Goal: Task Accomplishment & Management: Manage account settings

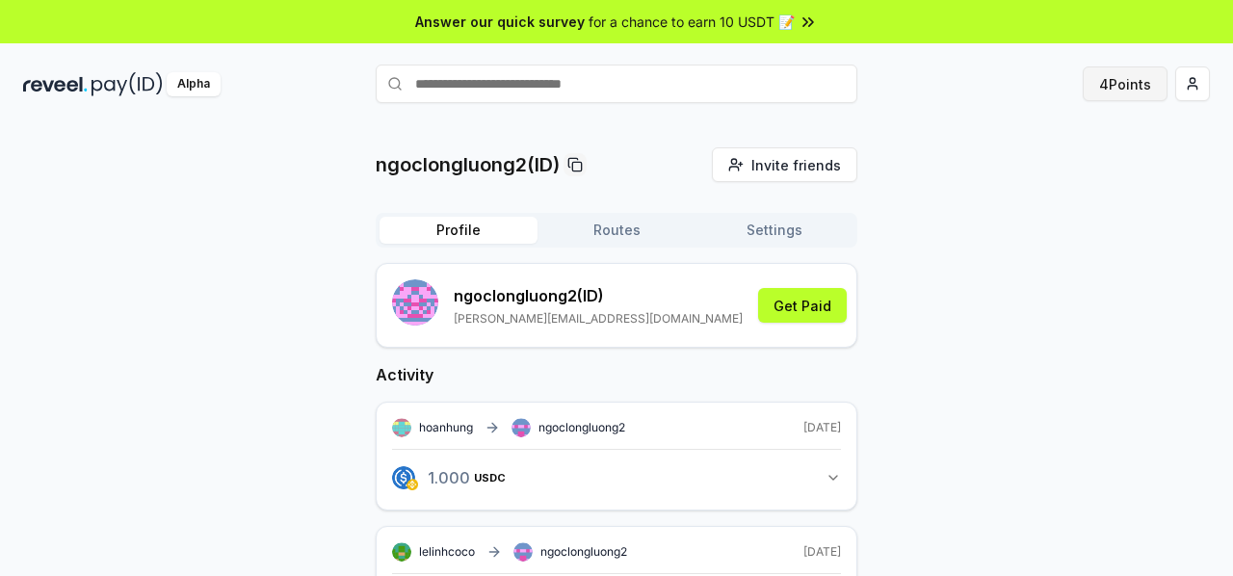
click at [1100, 85] on button "4 Points" at bounding box center [1125, 83] width 85 height 35
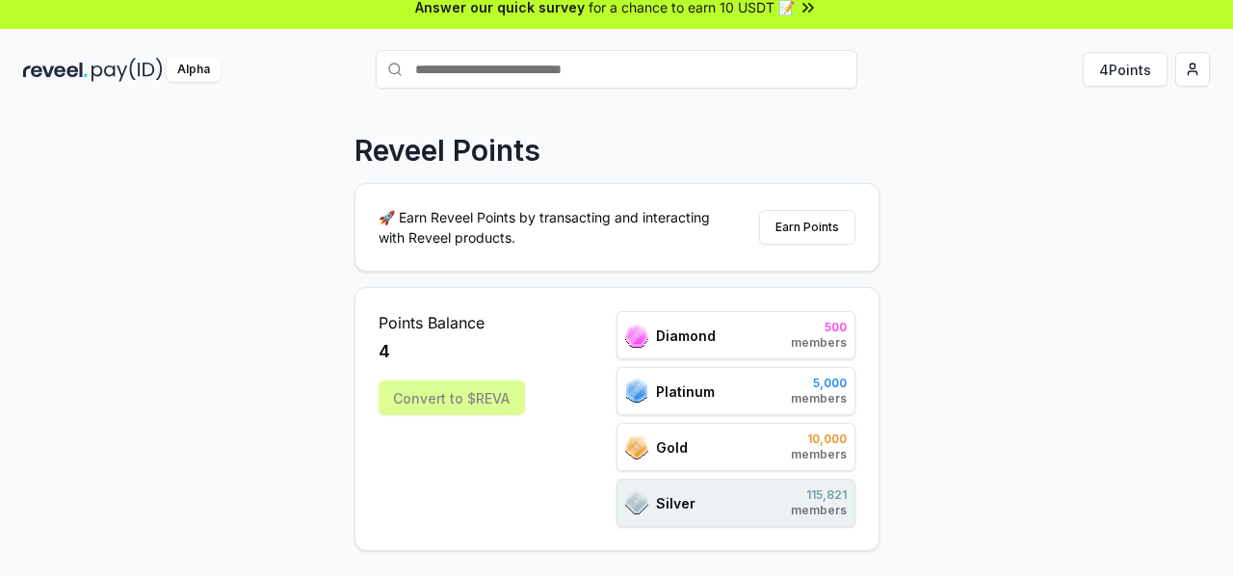
scroll to position [15, 0]
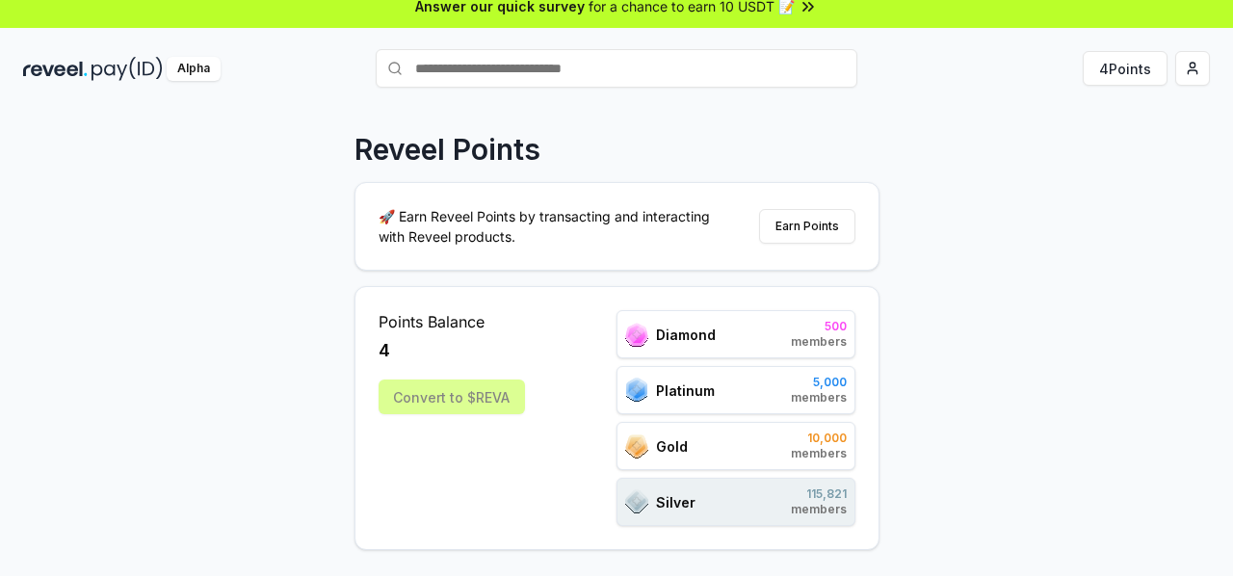
click at [514, 393] on div "Convert to $REVA" at bounding box center [452, 397] width 146 height 35
click at [505, 397] on div "Convert to $REVA" at bounding box center [452, 397] width 146 height 35
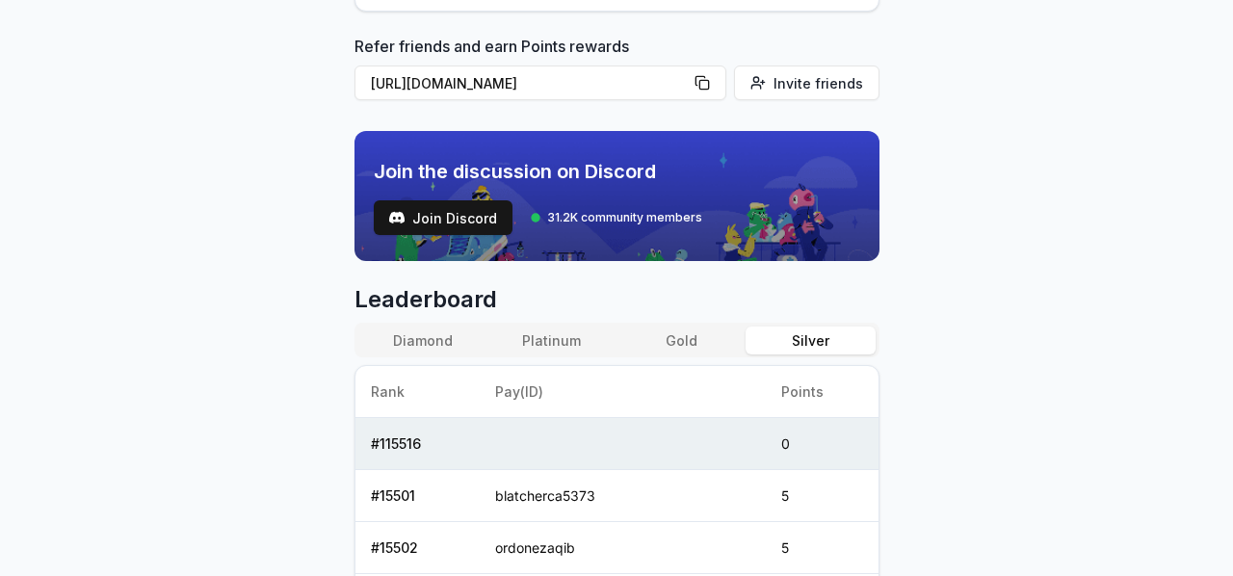
scroll to position [733, 0]
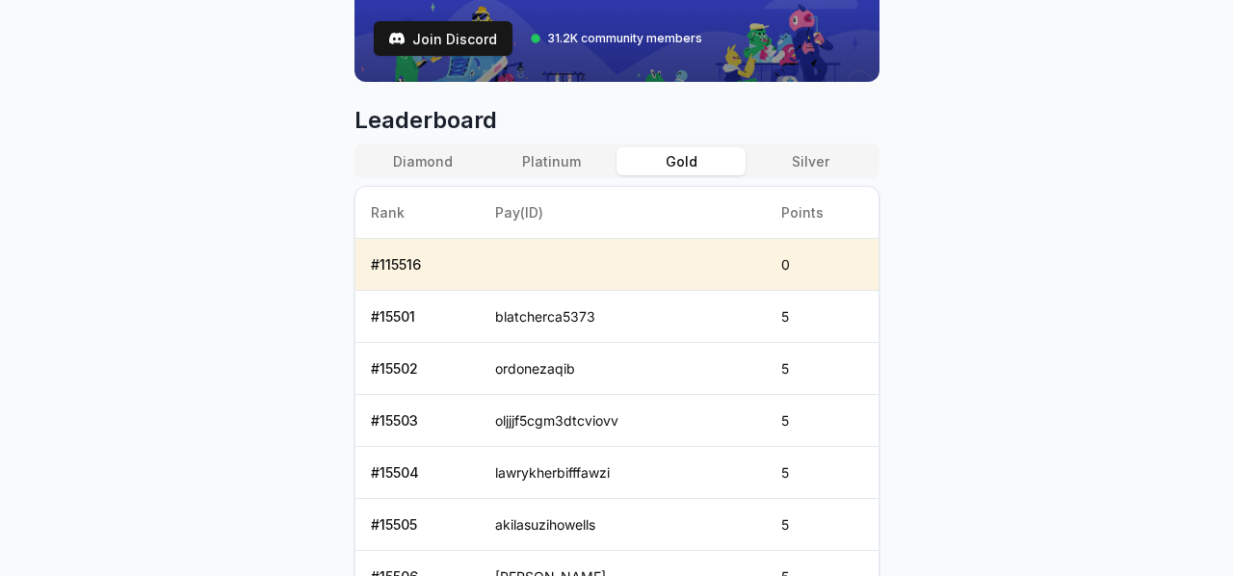
click at [687, 167] on button "Gold" at bounding box center [681, 161] width 129 height 28
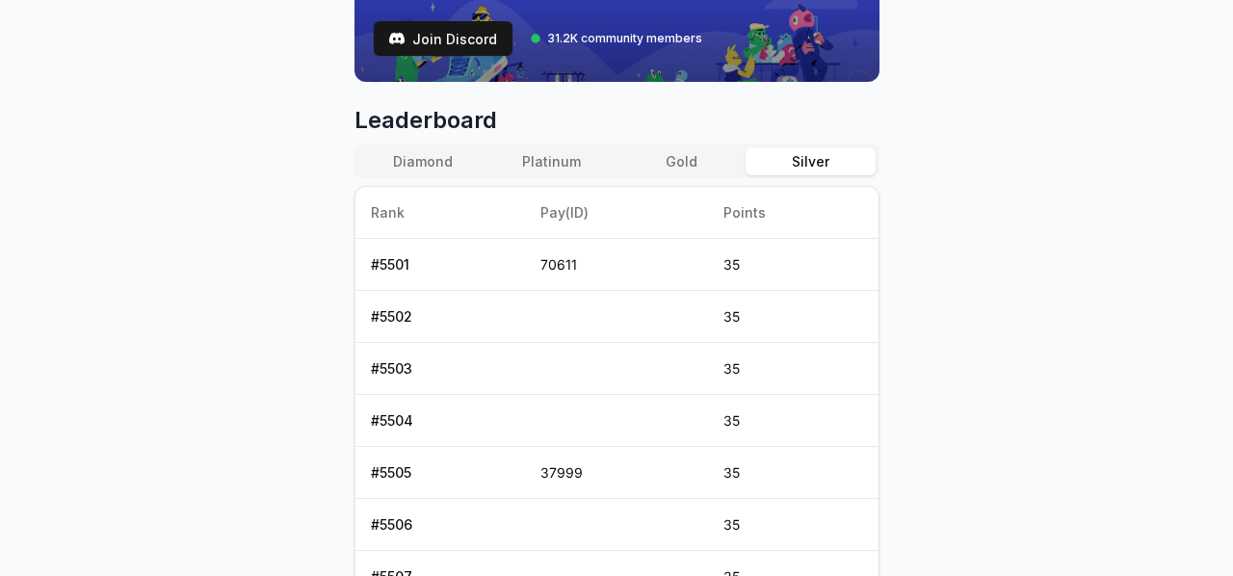
click at [800, 162] on button "Silver" at bounding box center [810, 161] width 129 height 28
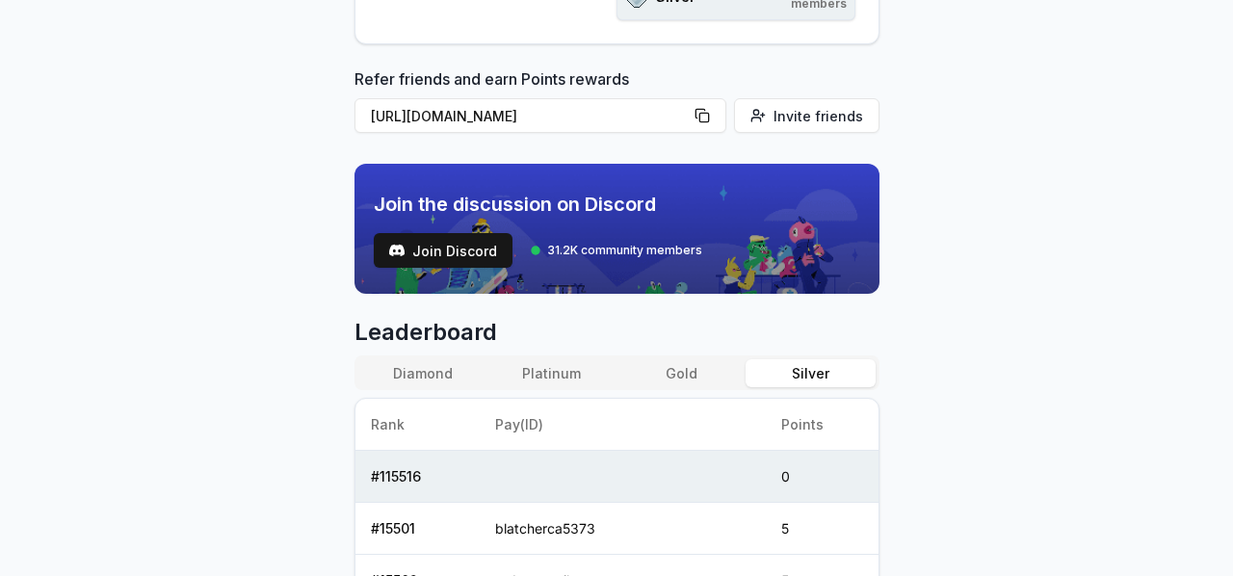
scroll to position [0, 0]
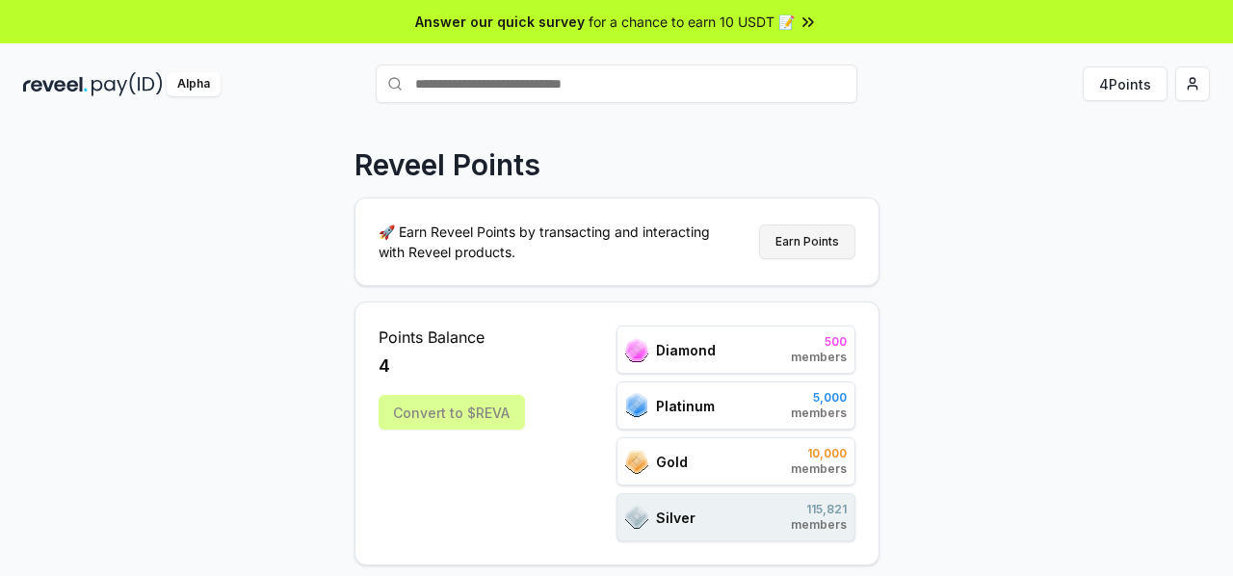
click at [814, 240] on button "Earn Points" at bounding box center [807, 242] width 96 height 35
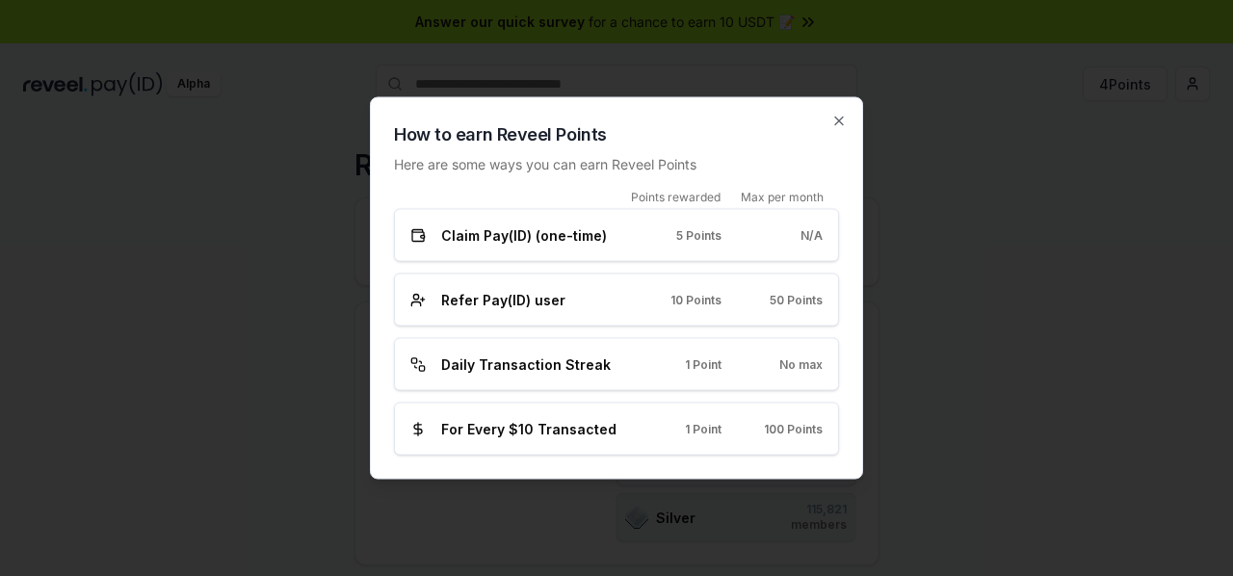
click at [770, 241] on div "N/A" at bounding box center [788, 234] width 70 height 15
click at [449, 307] on span "Refer Pay(ID) user" at bounding box center [503, 300] width 124 height 20
drag, startPoint x: 659, startPoint y: 426, endPoint x: 442, endPoint y: 433, distance: 216.9
click at [442, 433] on div "For Every $10 Transacted 1 Point 100 Points" at bounding box center [616, 429] width 412 height 20
click at [841, 124] on icon "button" at bounding box center [839, 121] width 15 height 15
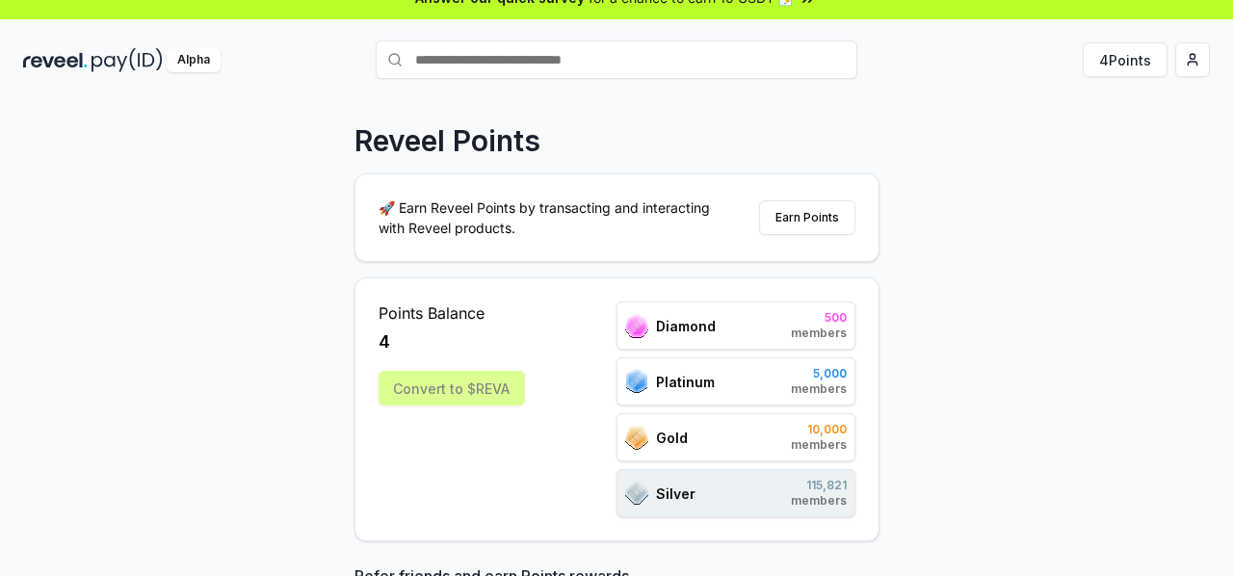
scroll to position [26, 0]
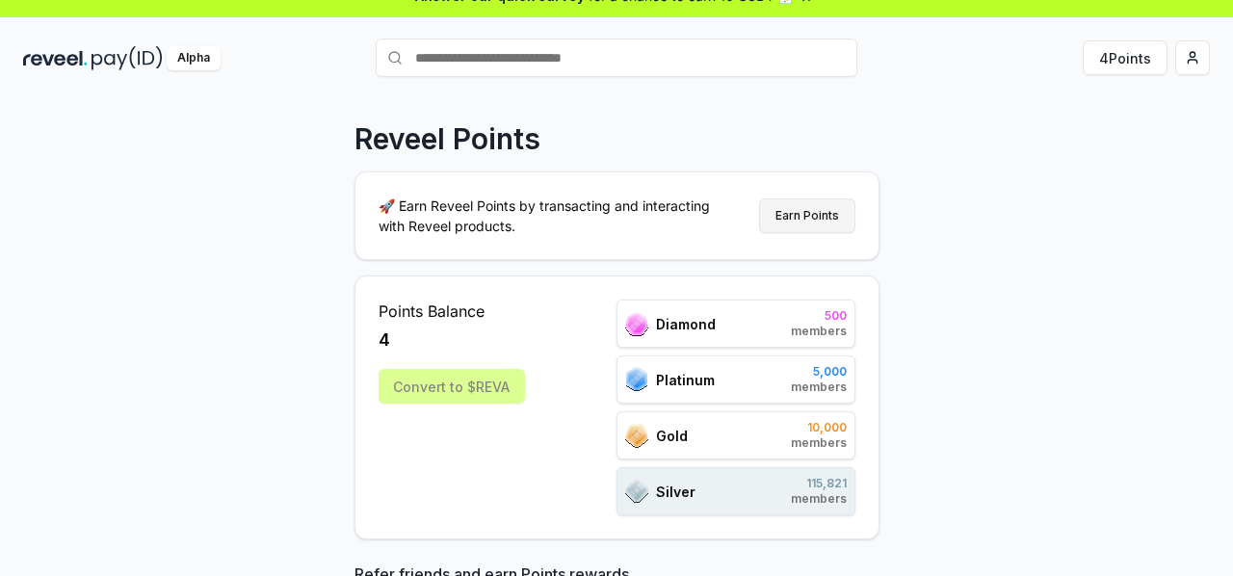
click at [823, 226] on button "Earn Points" at bounding box center [807, 216] width 96 height 35
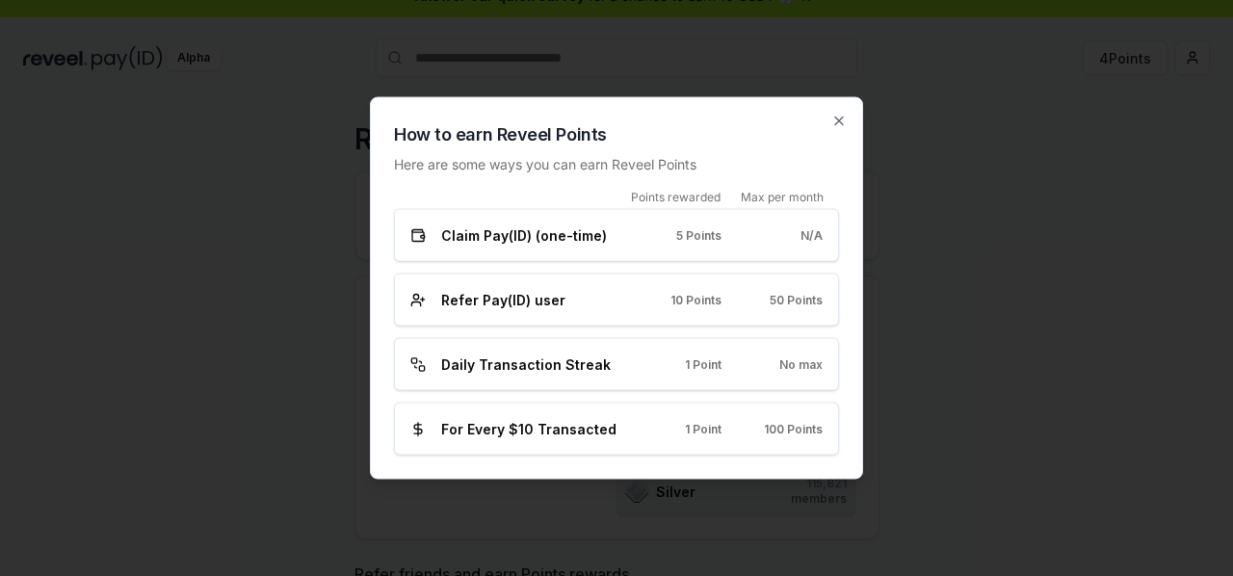
click at [937, 182] on div at bounding box center [616, 288] width 1233 height 576
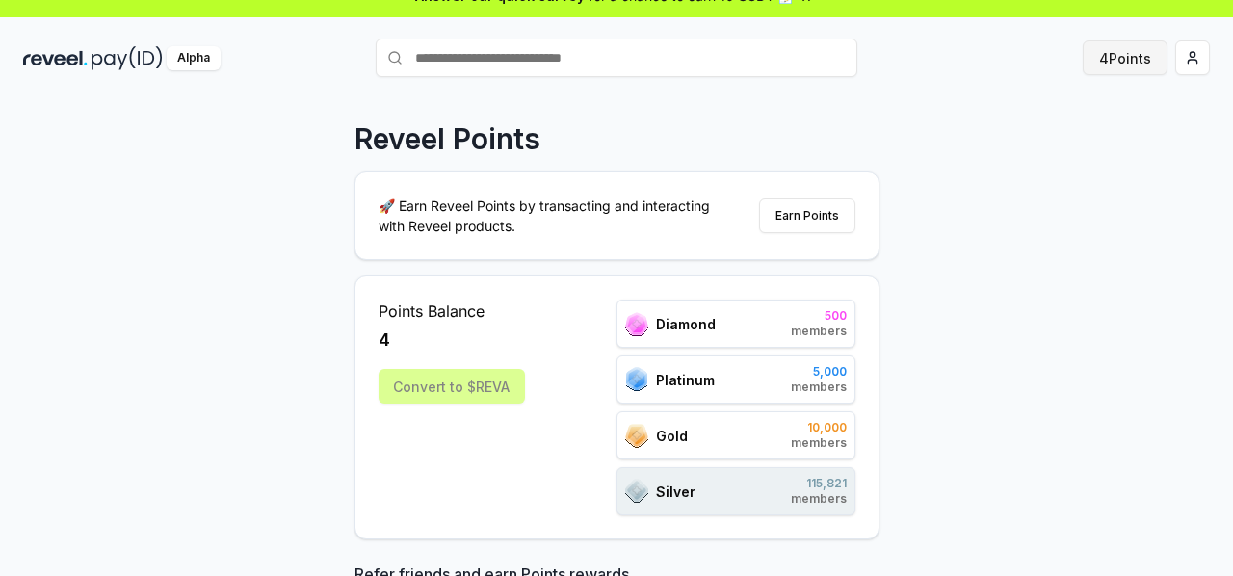
click at [1123, 67] on button "4 Points" at bounding box center [1125, 57] width 85 height 35
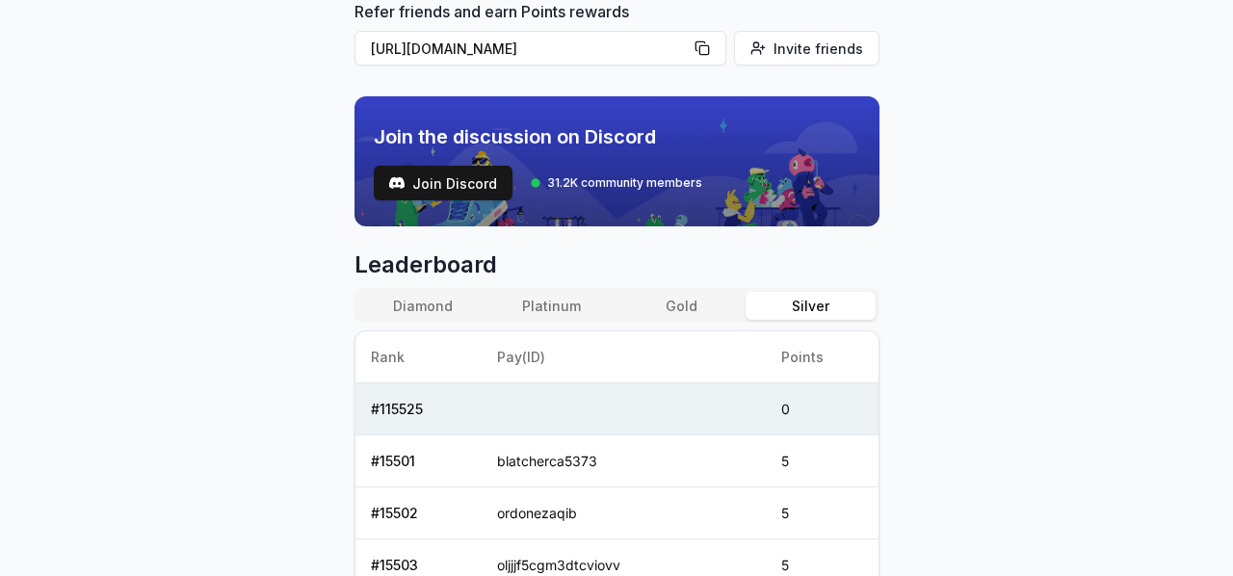
scroll to position [824, 0]
